Goal: Obtain resource: Obtain resource

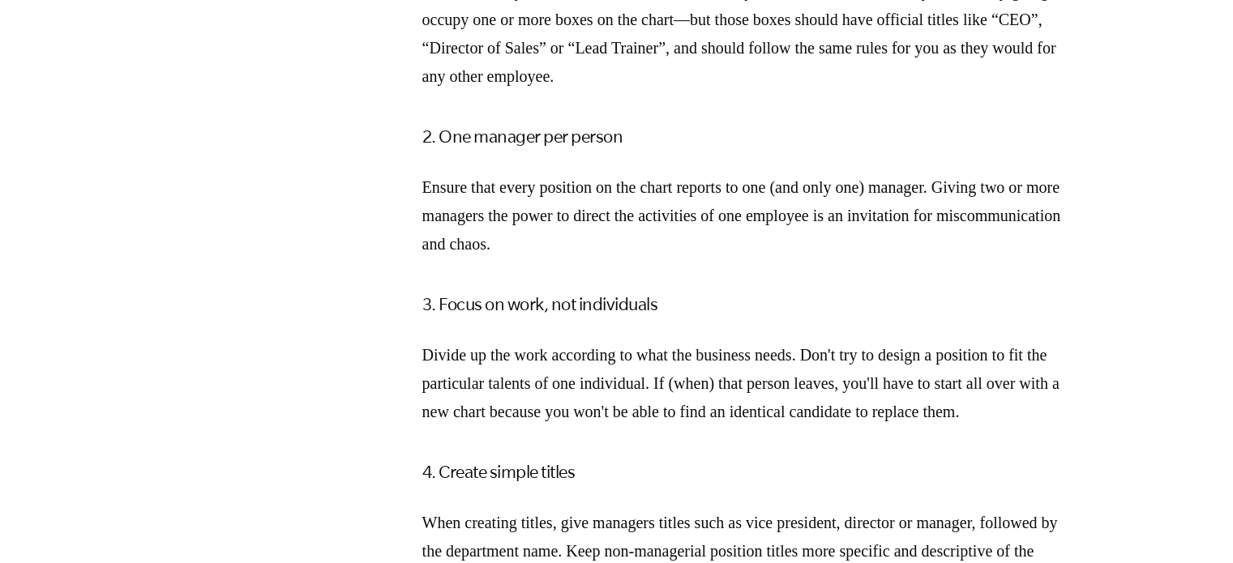
drag, startPoint x: 1241, startPoint y: 60, endPoint x: 1244, endPoint y: 299, distance: 239.1
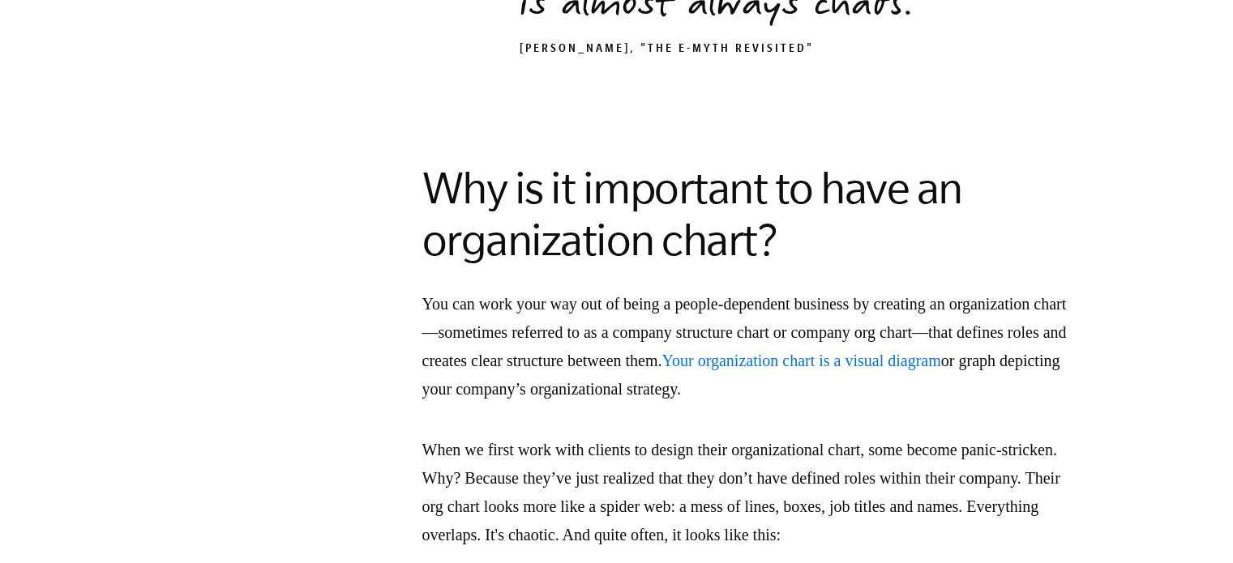
scroll to position [2790, 0]
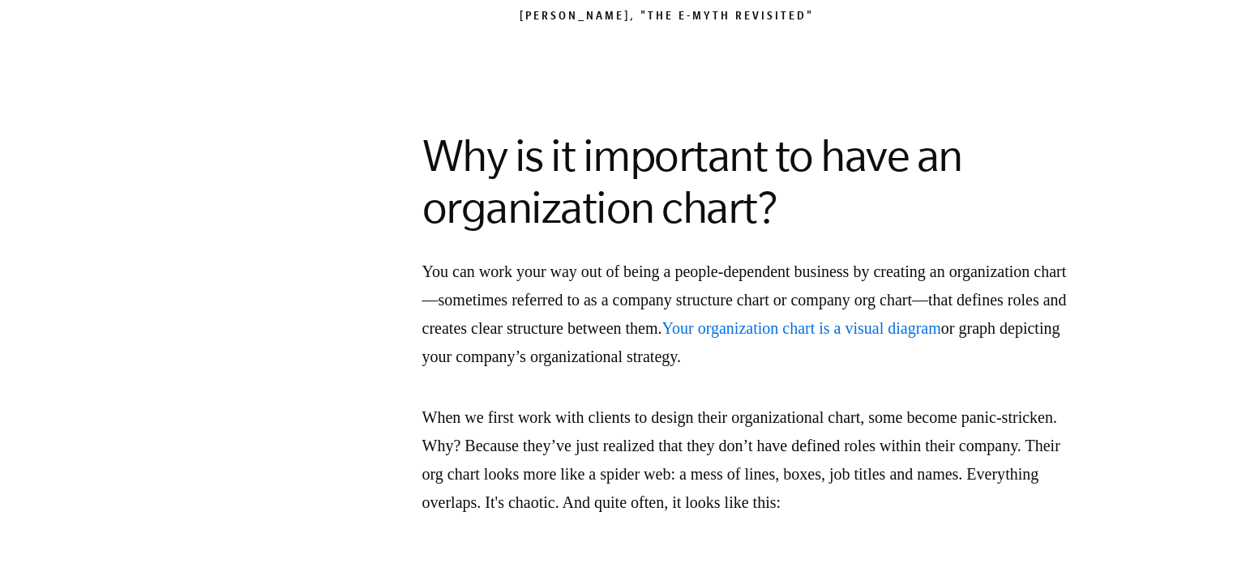
click at [940, 337] on span "Your organization chart is a visual diagram" at bounding box center [800, 328] width 279 height 18
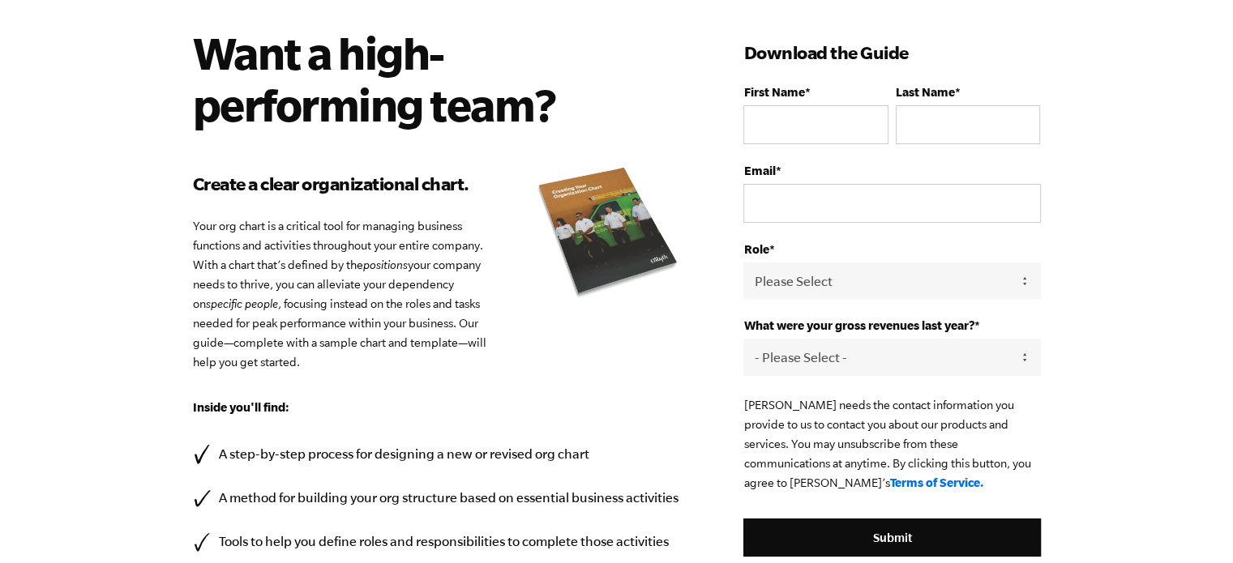
scroll to position [66, 0]
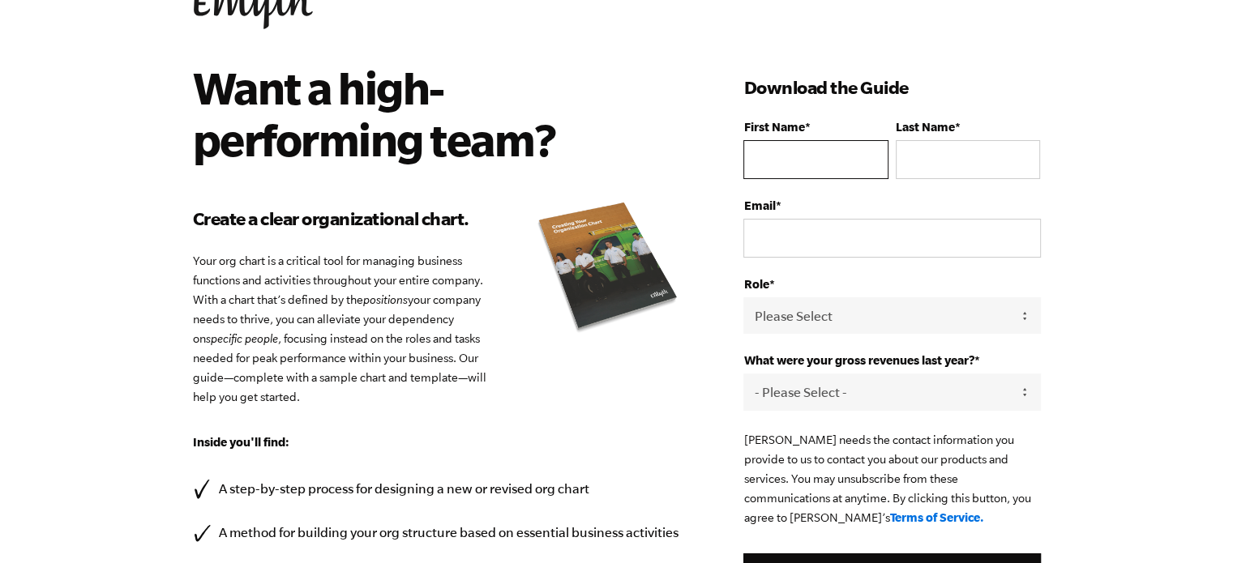
click at [819, 156] on input "First Name *" at bounding box center [815, 159] width 144 height 39
type input "[PERSON_NAME]"
type input "[EMAIL_ADDRESS][DOMAIN_NAME]"
click at [857, 305] on select "Please Select Owner Partner / Co-Owner Executive Employee / Other" at bounding box center [891, 315] width 297 height 36
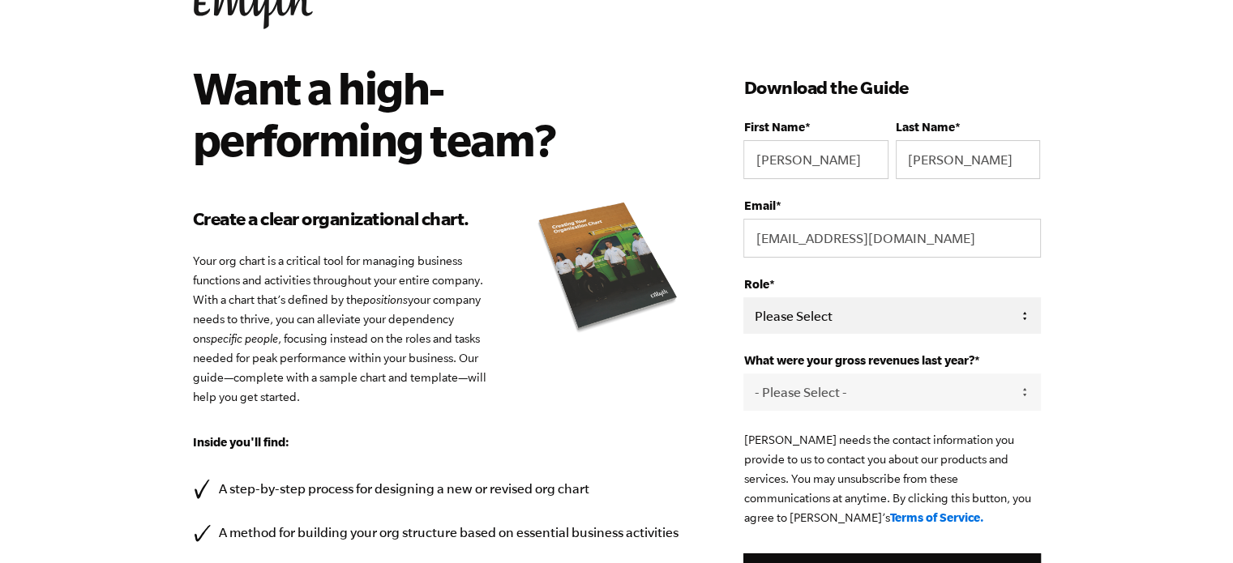
select select "Owner"
click at [743, 297] on select "Please Select Owner Partner / Co-Owner Executive Employee / Other" at bounding box center [891, 315] width 297 height 36
click at [842, 382] on select "- Please Select - 0-75K 76-150K 151-275K 276-500K 501-750K 751-1M 1-2.5M 2.5-5M…" at bounding box center [891, 392] width 297 height 36
select select "0-75K"
click at [743, 374] on select "- Please Select - 0-75K 76-150K 151-275K 276-500K 501-750K 751-1M 1-2.5M 2.5-5M…" at bounding box center [891, 392] width 297 height 36
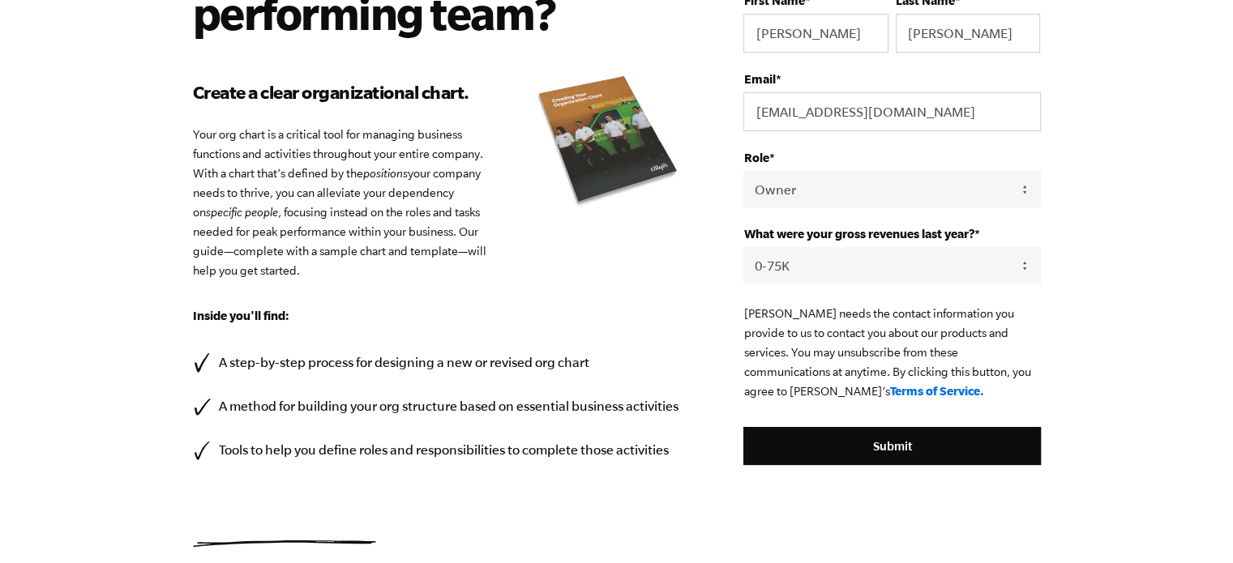
scroll to position [267, 0]
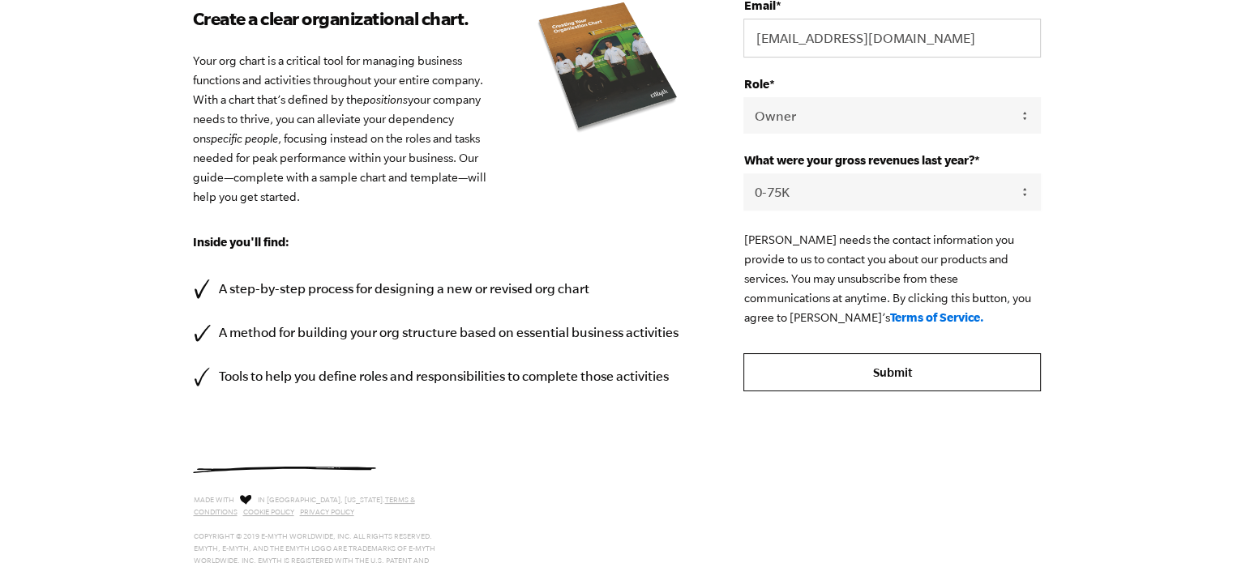
click at [879, 359] on input "Submit" at bounding box center [891, 372] width 297 height 39
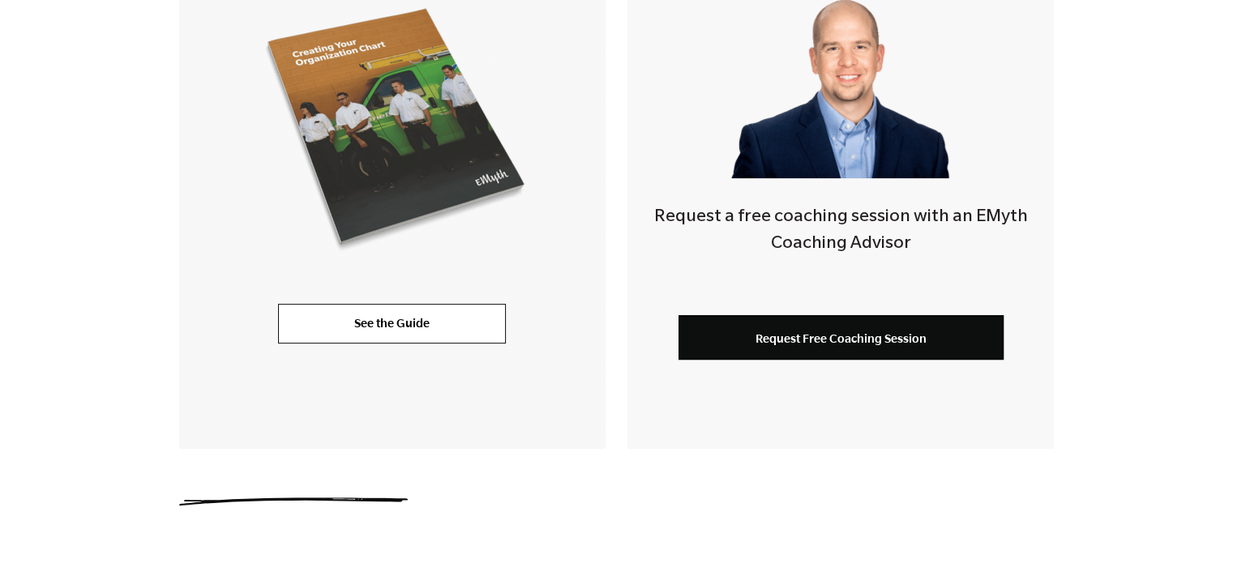
scroll to position [567, 0]
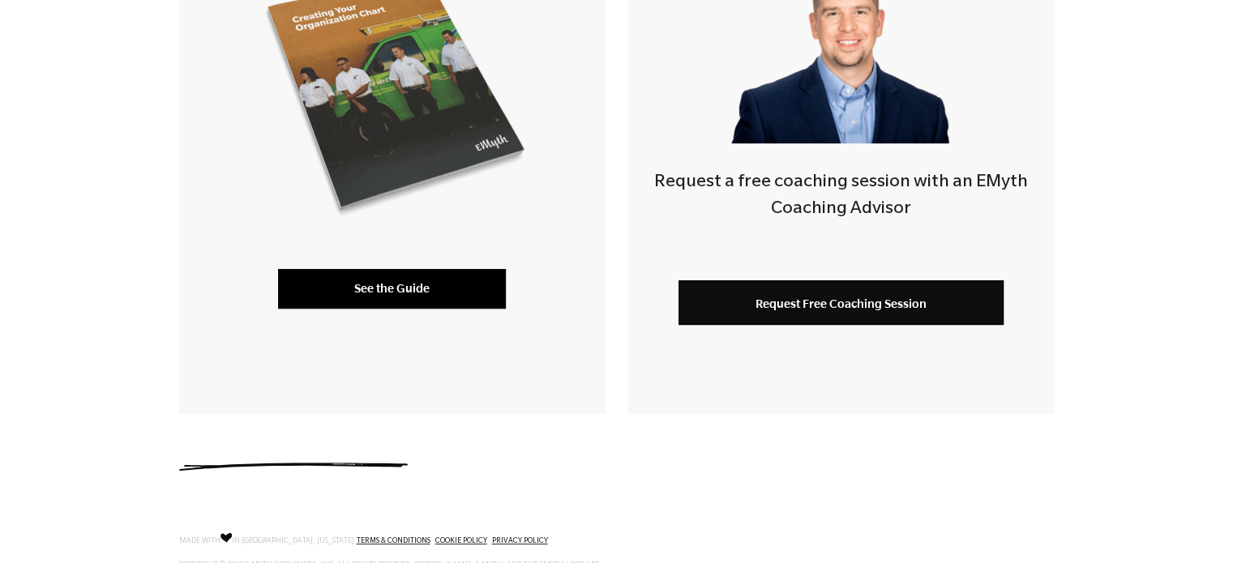
click at [376, 273] on link "See the Guide" at bounding box center [392, 288] width 228 height 39
